Goal: Task Accomplishment & Management: Manage account settings

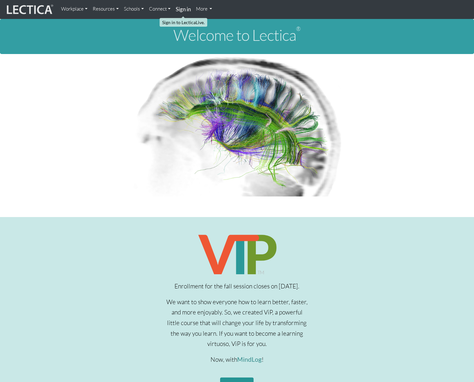
click at [181, 9] on strong "Sign in" at bounding box center [183, 9] width 15 height 7
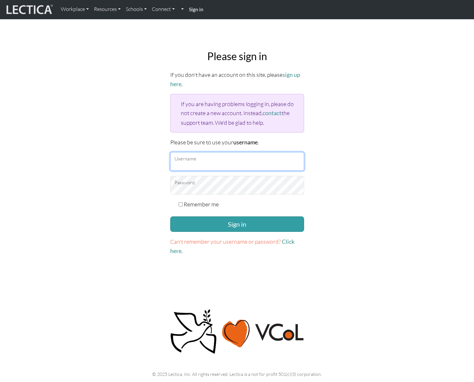
click at [219, 159] on input "Username" at bounding box center [237, 161] width 134 height 19
type input "amcorreia"
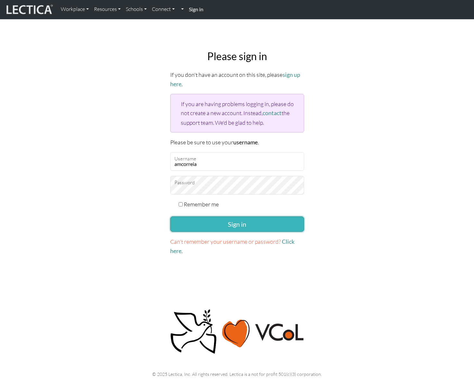
click at [234, 217] on button "Sign in" at bounding box center [237, 223] width 134 height 15
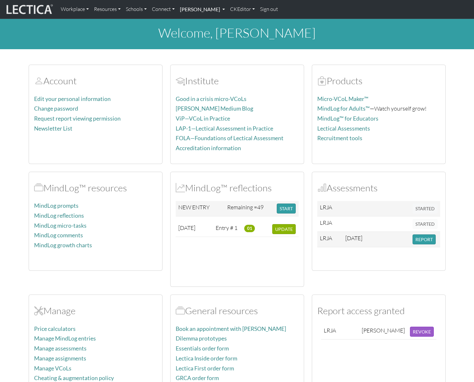
click at [224, 9] on link "[PERSON_NAME]" at bounding box center [202, 10] width 50 height 14
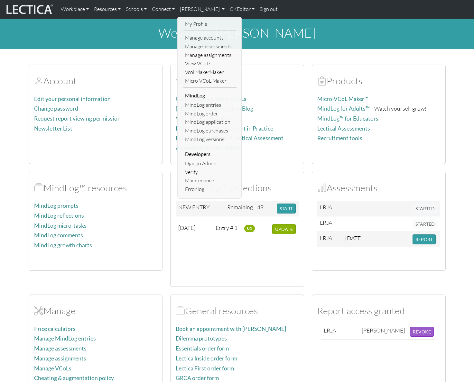
click at [421, 59] on div "Account Edit your personal information Change password Request report viewing p…" at bounding box center [237, 225] width 425 height 337
